Goal: Task Accomplishment & Management: Manage account settings

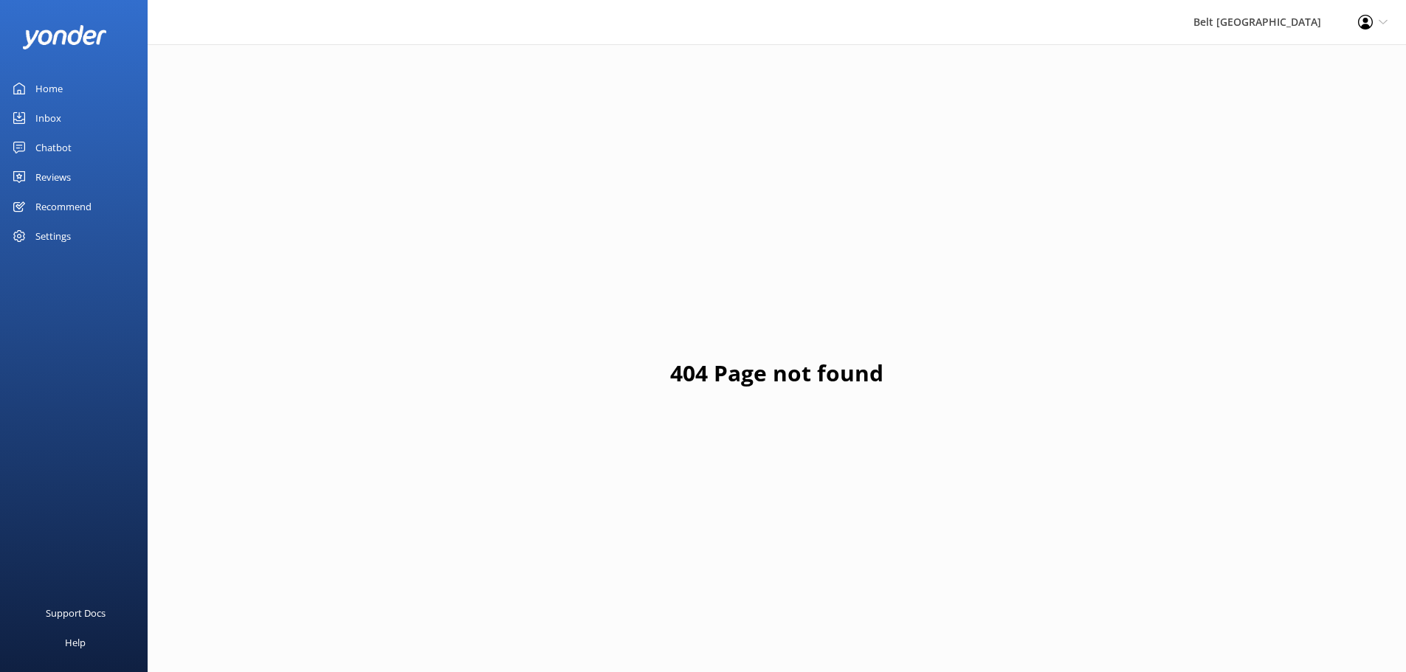
click at [60, 173] on div "Reviews" at bounding box center [52, 177] width 35 height 30
